Goal: Transaction & Acquisition: Obtain resource

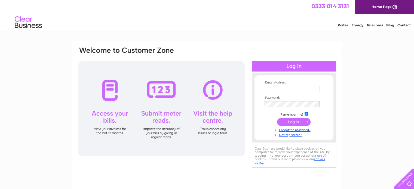
click at [279, 88] on input "text" at bounding box center [291, 89] width 56 height 6
type input "accounts@scottcountry.co.uk"
click at [286, 120] on input "submit" at bounding box center [293, 122] width 33 height 8
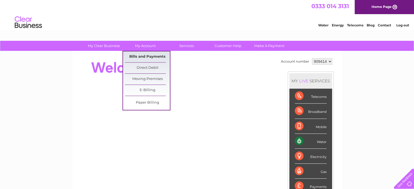
click at [147, 54] on link "Bills and Payments" at bounding box center [147, 56] width 45 height 11
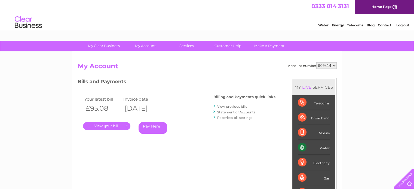
click at [110, 128] on link "." at bounding box center [106, 126] width 47 height 8
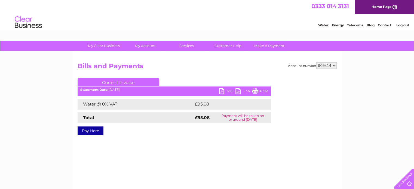
click at [225, 91] on link "PDF" at bounding box center [227, 92] width 16 height 8
